Goal: Check status: Check status

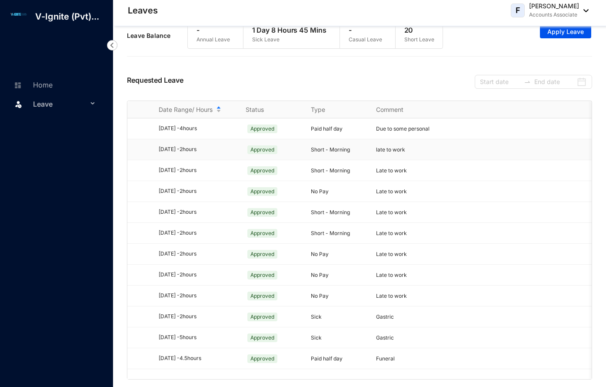
scroll to position [19, 0]
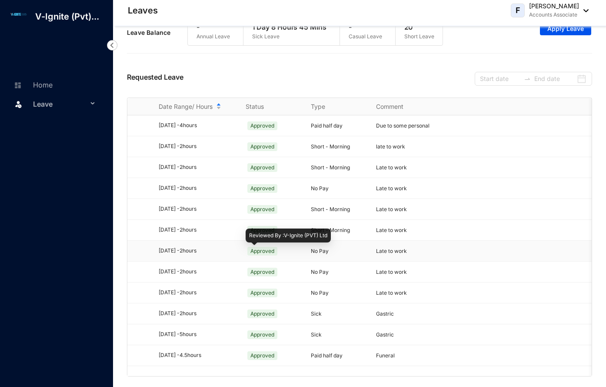
drag, startPoint x: 263, startPoint y: 254, endPoint x: 257, endPoint y: 252, distance: 6.8
click at [260, 253] on span "Approved" at bounding box center [262, 251] width 30 height 9
click at [257, 252] on span "Approved" at bounding box center [262, 251] width 30 height 9
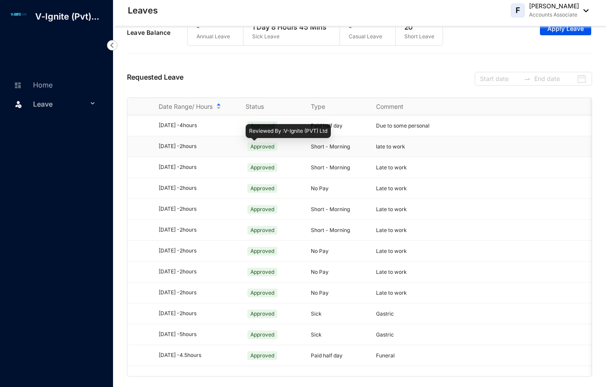
click at [262, 140] on div "Approved" at bounding box center [273, 147] width 55 height 14
drag, startPoint x: 262, startPoint y: 140, endPoint x: 261, endPoint y: 154, distance: 14.4
click at [262, 150] on div "Approved" at bounding box center [273, 147] width 55 height 14
click at [262, 152] on div "Approved" at bounding box center [273, 147] width 55 height 14
click at [267, 127] on p "Reviewed By : V-Ignite (PVT) Ltd" at bounding box center [288, 131] width 78 height 9
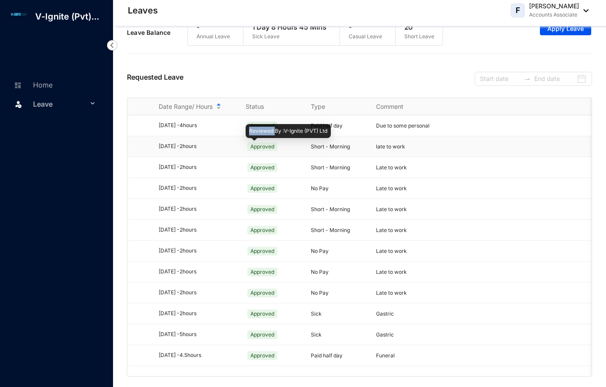
click at [267, 127] on p "Reviewed By : V-Ignite (PVT) Ltd" at bounding box center [288, 131] width 78 height 9
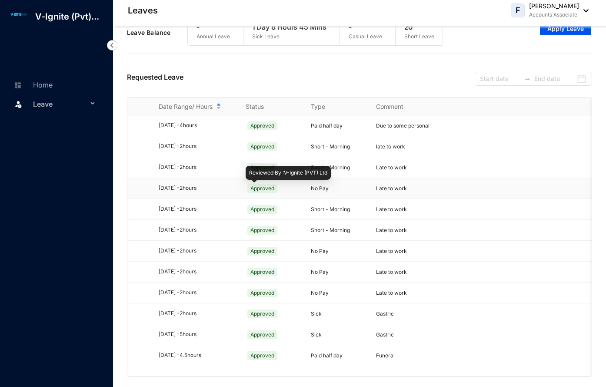
click at [254, 185] on span "Approved" at bounding box center [262, 188] width 30 height 9
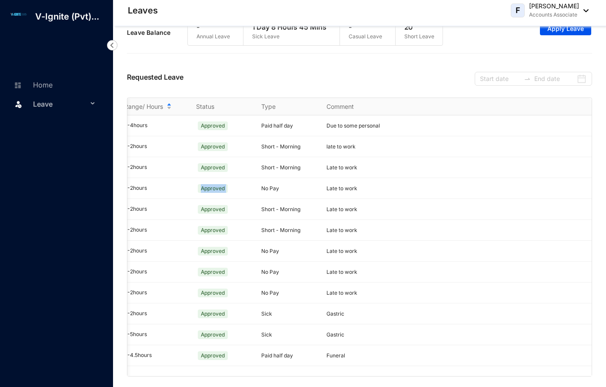
scroll to position [0, 57]
